Goal: Task Accomplishment & Management: Complete application form

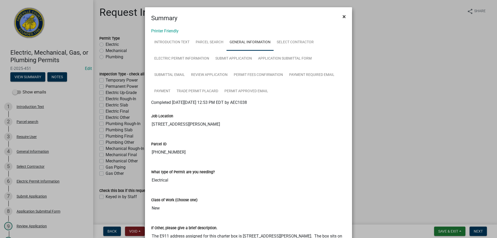
click at [343, 15] on span "×" at bounding box center [344, 16] width 3 height 7
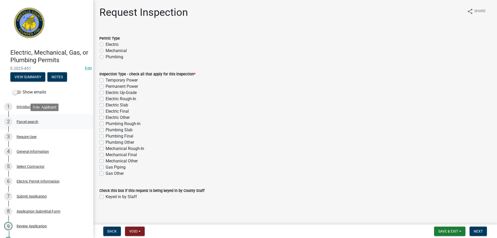
click at [27, 121] on div "Parcel search" at bounding box center [28, 122] width 22 height 4
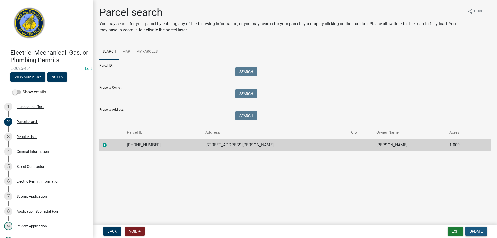
click at [477, 231] on span "Update" at bounding box center [476, 231] width 13 height 4
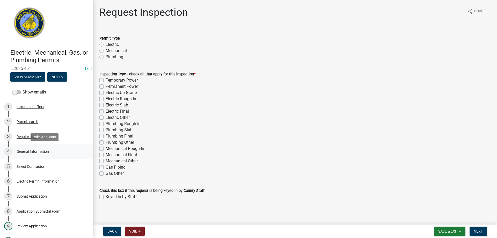
click at [30, 150] on div "General Information" at bounding box center [33, 152] width 32 height 4
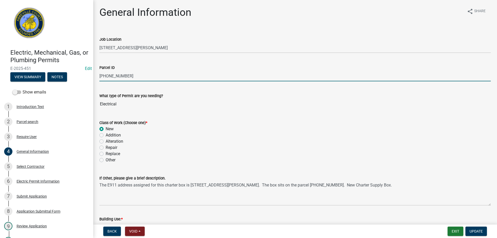
click at [135, 75] on input "[PHONE_NUMBER]" at bounding box center [295, 76] width 392 height 11
type input "[PHONE_NUMBER]"
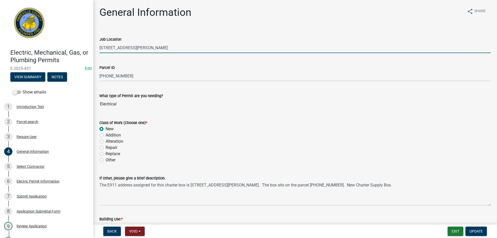
click at [106, 48] on input "[STREET_ADDRESS][PERSON_NAME]" at bounding box center [295, 47] width 392 height 11
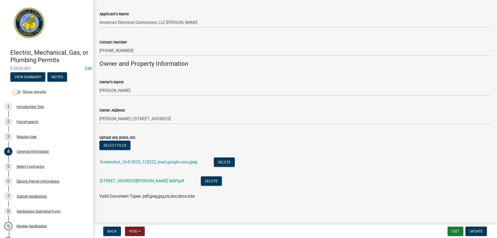
scroll to position [341, 0]
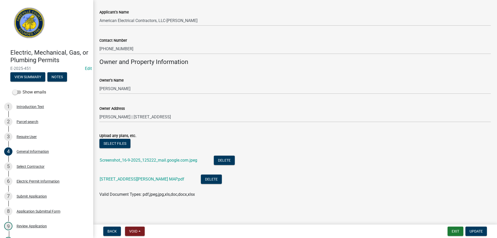
type input "[STREET_ADDRESS][PERSON_NAME]"
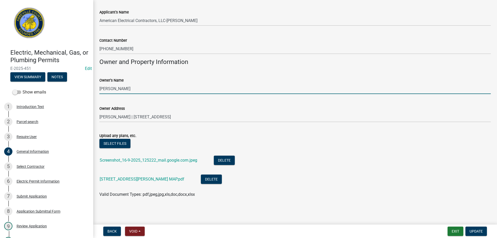
click at [143, 86] on input "[PERSON_NAME]" at bounding box center [295, 88] width 392 height 11
type input "R"
type input "[PERSON_NAME]"
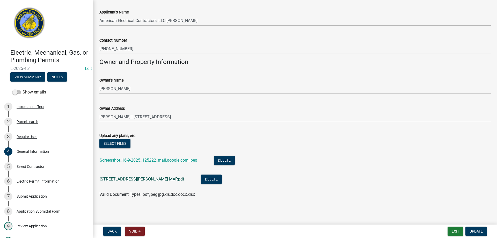
click at [138, 178] on link "[STREET_ADDRESS][PERSON_NAME] MAP.pdf" at bounding box center [142, 179] width 85 height 5
click at [474, 230] on span "Update" at bounding box center [476, 231] width 13 height 4
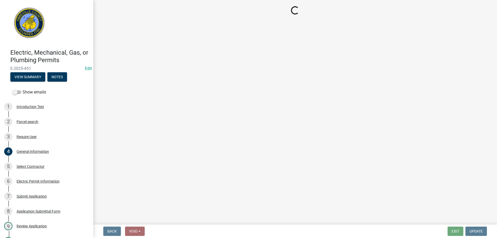
scroll to position [0, 0]
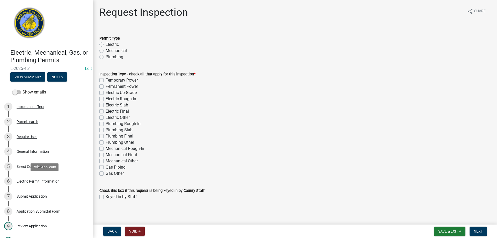
click at [29, 181] on div "Electric Permit Information" at bounding box center [38, 182] width 43 height 4
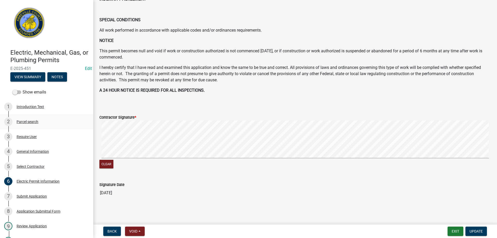
click at [26, 121] on div "Parcel search" at bounding box center [28, 122] width 22 height 4
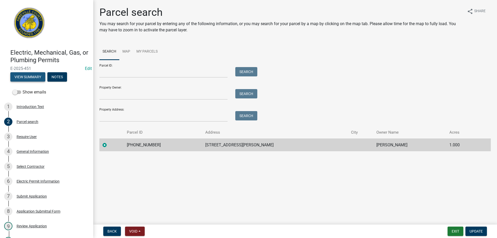
click at [29, 77] on button "View Summary" at bounding box center [27, 76] width 35 height 9
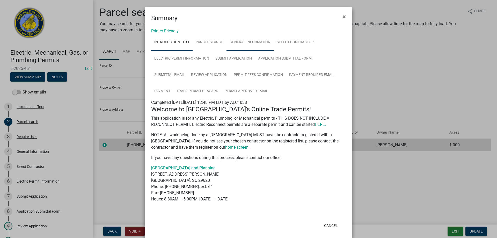
click at [249, 42] on link "General Information" at bounding box center [250, 42] width 47 height 17
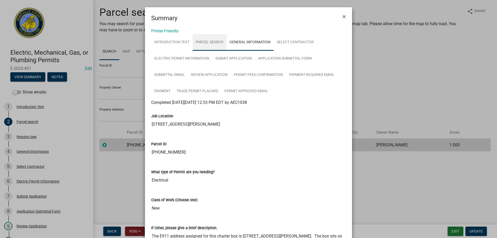
click at [207, 42] on link "Parcel search" at bounding box center [210, 42] width 34 height 17
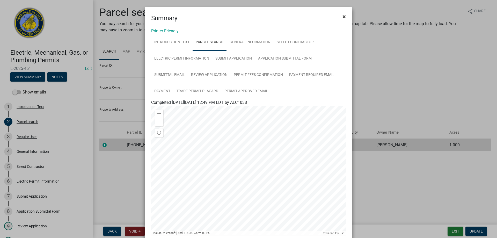
click at [343, 16] on span "×" at bounding box center [344, 16] width 3 height 7
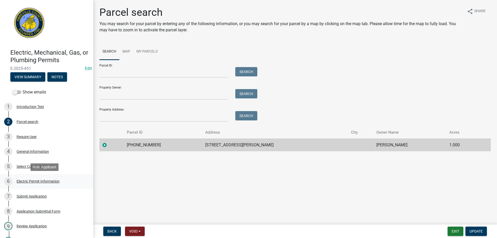
click at [35, 182] on div "Electric Permit Information" at bounding box center [38, 182] width 43 height 4
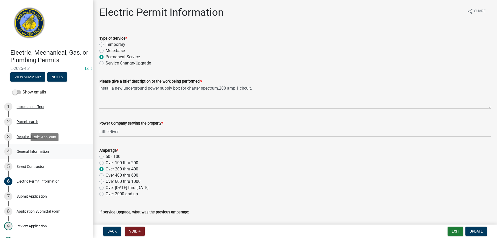
click at [28, 151] on div "General Information" at bounding box center [33, 152] width 32 height 4
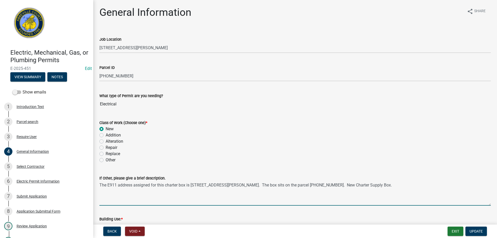
click at [401, 185] on textarea "The E911 address assigned for this charter box is [STREET_ADDRESS][PERSON_NAME]…" at bounding box center [295, 193] width 392 height 24
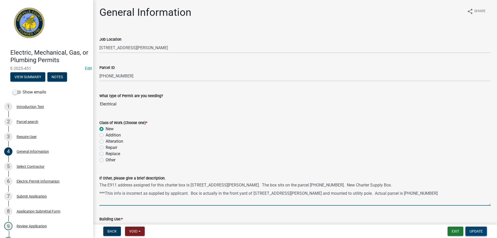
type textarea "The E911 address assigned for this charter box is [STREET_ADDRESS][PERSON_NAME]…"
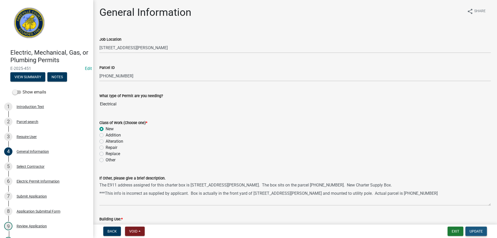
click at [475, 232] on span "Update" at bounding box center [476, 231] width 13 height 4
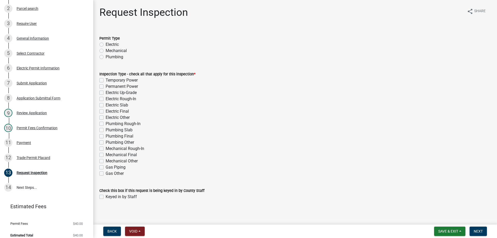
scroll to position [118, 0]
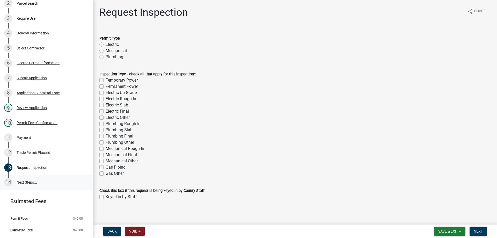
click at [23, 182] on link "14 Next Steps..." at bounding box center [46, 182] width 93 height 15
click at [16, 181] on link "14 Next Steps..." at bounding box center [46, 182] width 93 height 15
click at [24, 168] on div "Request Inspection" at bounding box center [32, 168] width 31 height 4
click at [106, 43] on label "Electric" at bounding box center [112, 44] width 13 height 6
click at [106, 43] on input "Electric" at bounding box center [107, 42] width 3 height 3
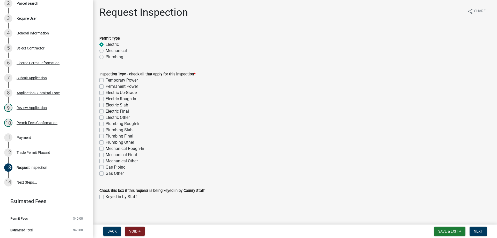
radio input "true"
click at [106, 111] on label "Electric Final" at bounding box center [117, 111] width 23 height 6
click at [106, 111] on input "Electric Final" at bounding box center [107, 109] width 3 height 3
checkbox input "true"
checkbox input "false"
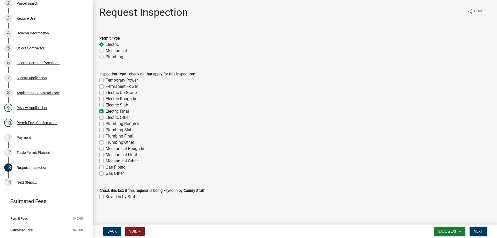
checkbox input "false"
checkbox input "true"
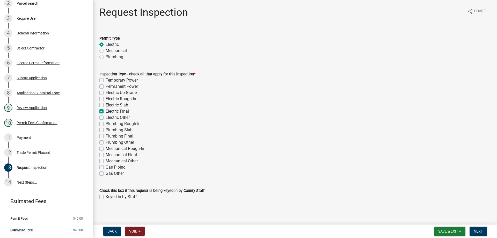
checkbox input "false"
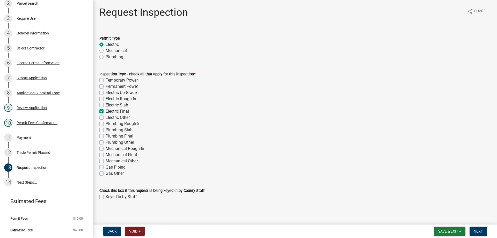
checkbox input "false"
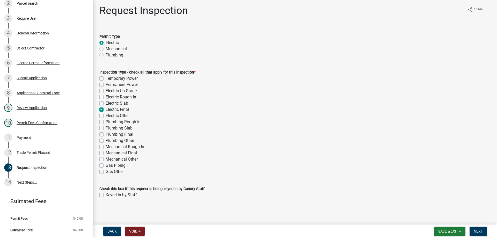
scroll to position [2, 0]
click at [106, 193] on label "Keyed in by Staff" at bounding box center [121, 194] width 31 height 6
click at [106, 193] on input "Keyed in by Staff" at bounding box center [107, 192] width 3 height 3
checkbox input "true"
click at [477, 229] on span "Next" at bounding box center [478, 231] width 9 height 4
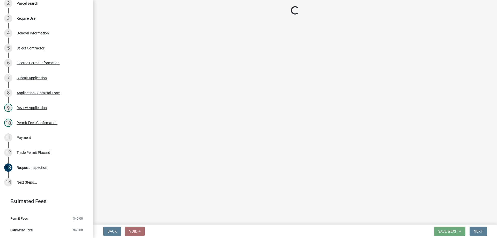
scroll to position [133, 0]
select select "896ec84b-7942-43b9-a78d-4f1554b7930c"
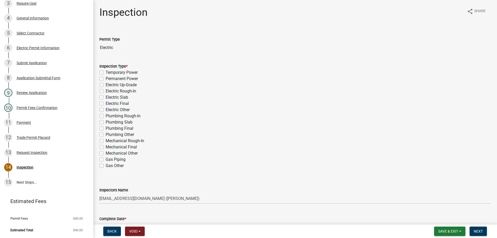
click at [106, 104] on label "Electric Final" at bounding box center [117, 104] width 23 height 6
click at [106, 104] on input "Electric Final" at bounding box center [107, 102] width 3 height 3
checkbox input "true"
checkbox input "false"
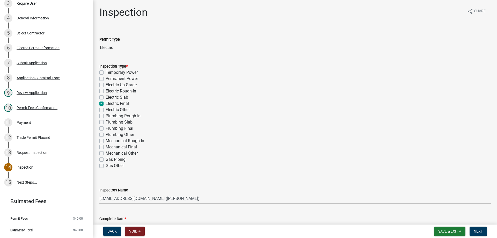
checkbox input "false"
checkbox input "true"
checkbox input "false"
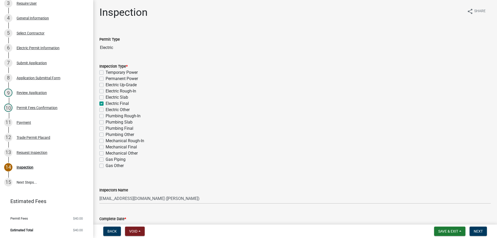
checkbox input "false"
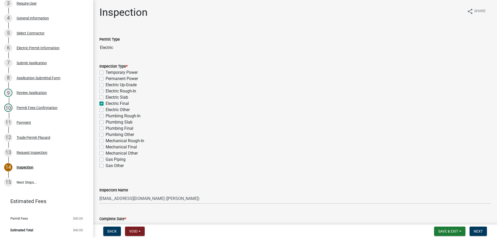
checkbox input "false"
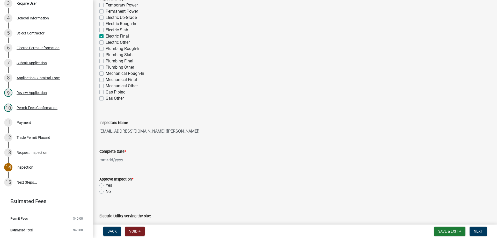
scroll to position [130, 0]
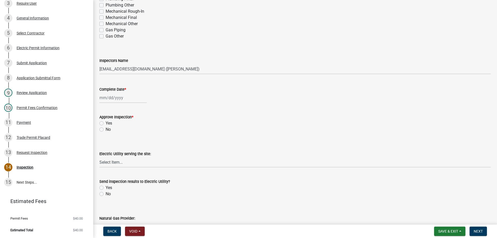
select select "9"
select select "2025"
click at [109, 97] on div "[PERSON_NAME] Feb Mar Apr [PERSON_NAME][DATE] Oct Nov [DATE] 1526 1527 1528 152…" at bounding box center [122, 97] width 47 height 11
drag, startPoint x: 130, startPoint y: 141, endPoint x: 141, endPoint y: 137, distance: 11.1
click at [130, 141] on div "18" at bounding box center [129, 142] width 8 height 8
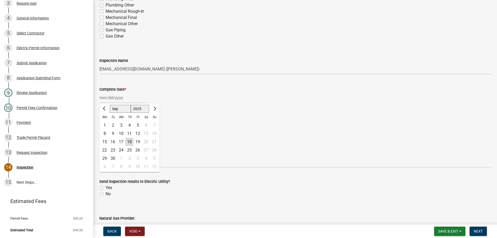
type input "[DATE]"
click at [106, 123] on label "Yes" at bounding box center [109, 123] width 6 height 6
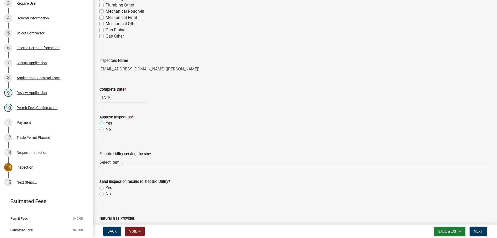
click at [106, 123] on input "Yes" at bounding box center [107, 121] width 3 height 3
radio input "true"
click at [129, 161] on select "Select Item... Little River Electric Co-Op Laurens Electric Co-Op Duke Energy D…" at bounding box center [295, 162] width 392 height 11
click at [99, 157] on select "Select Item... Little River Electric Co-Op Laurens Electric Co-Op Duke Energy D…" at bounding box center [295, 162] width 392 height 11
select select "bd80ec07-8d03-48b2-b776-9846ceba1ce7"
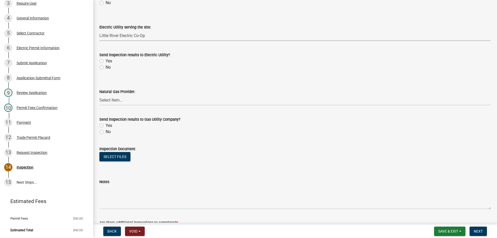
scroll to position [259, 0]
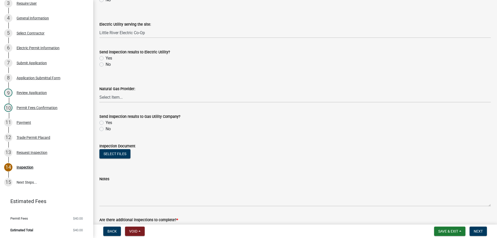
click at [106, 58] on label "Yes" at bounding box center [109, 58] width 6 height 6
click at [106, 58] on input "Yes" at bounding box center [107, 56] width 3 height 3
radio input "true"
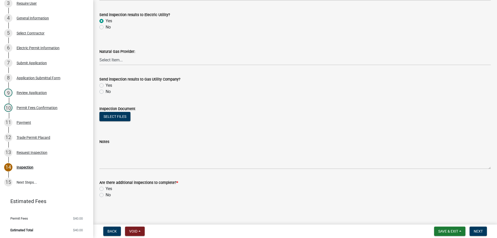
scroll to position [297, 0]
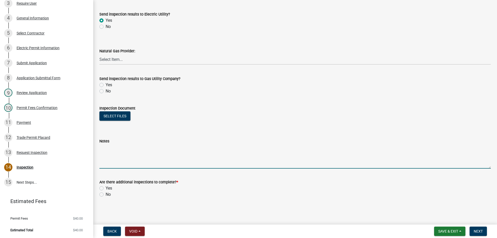
click at [111, 155] on textarea "Notes" at bounding box center [295, 156] width 392 height 24
type textarea "This is a meter base mounted to a utility pole in front of [STREET_ADDRESS][PER…"
click at [106, 195] on label "No" at bounding box center [108, 194] width 5 height 6
click at [106, 195] on input "No" at bounding box center [107, 192] width 3 height 3
radio input "true"
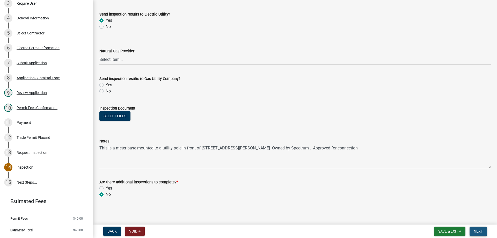
click at [476, 230] on span "Next" at bounding box center [478, 231] width 9 height 4
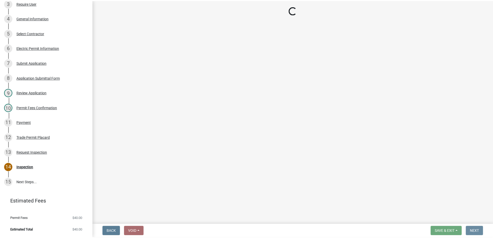
scroll to position [0, 0]
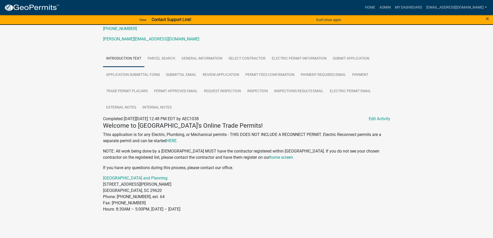
scroll to position [74, 0]
